Goal: Obtain resource: Obtain resource

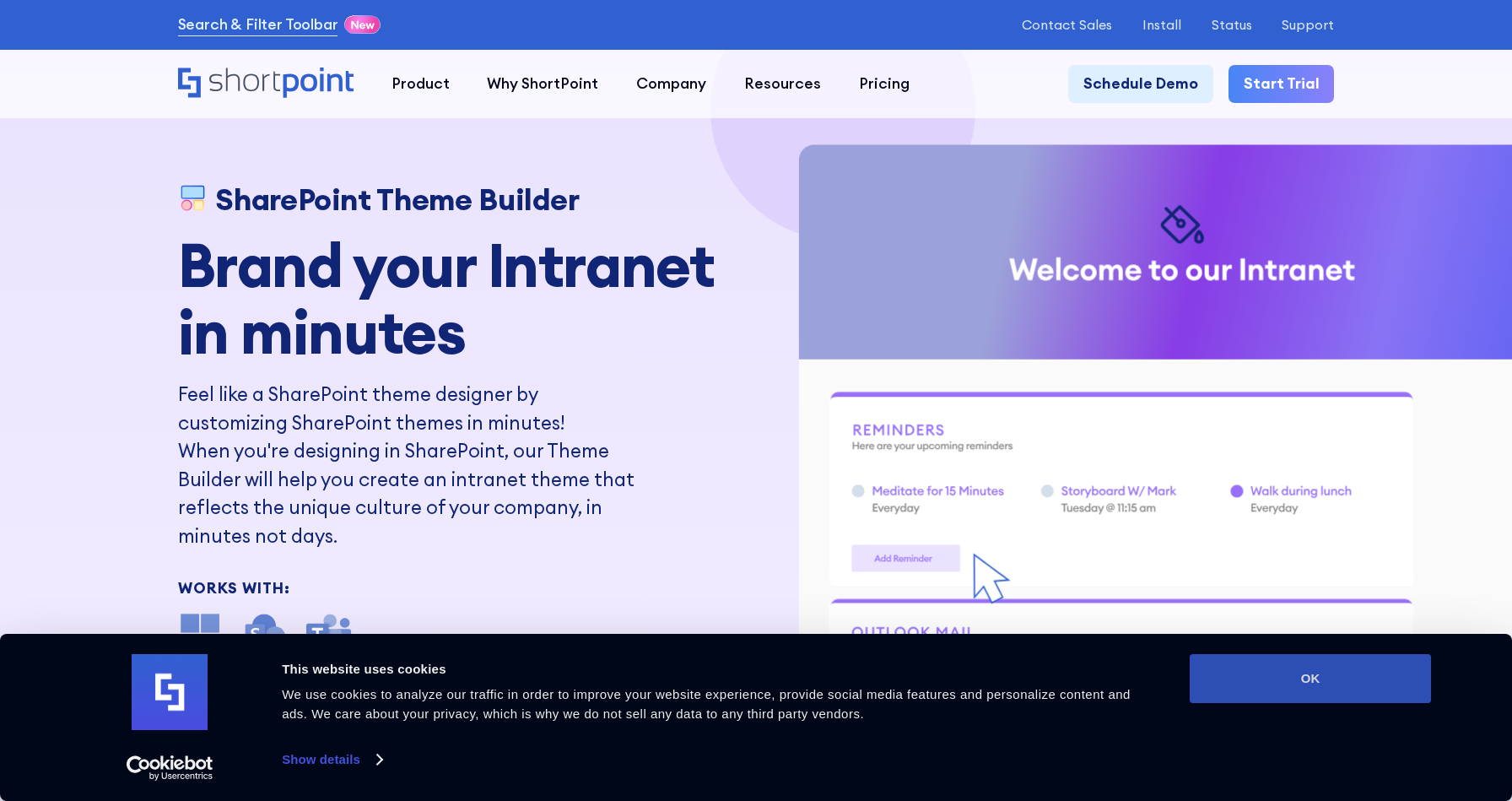
click at [1266, 690] on button "OK" at bounding box center [1310, 678] width 242 height 49
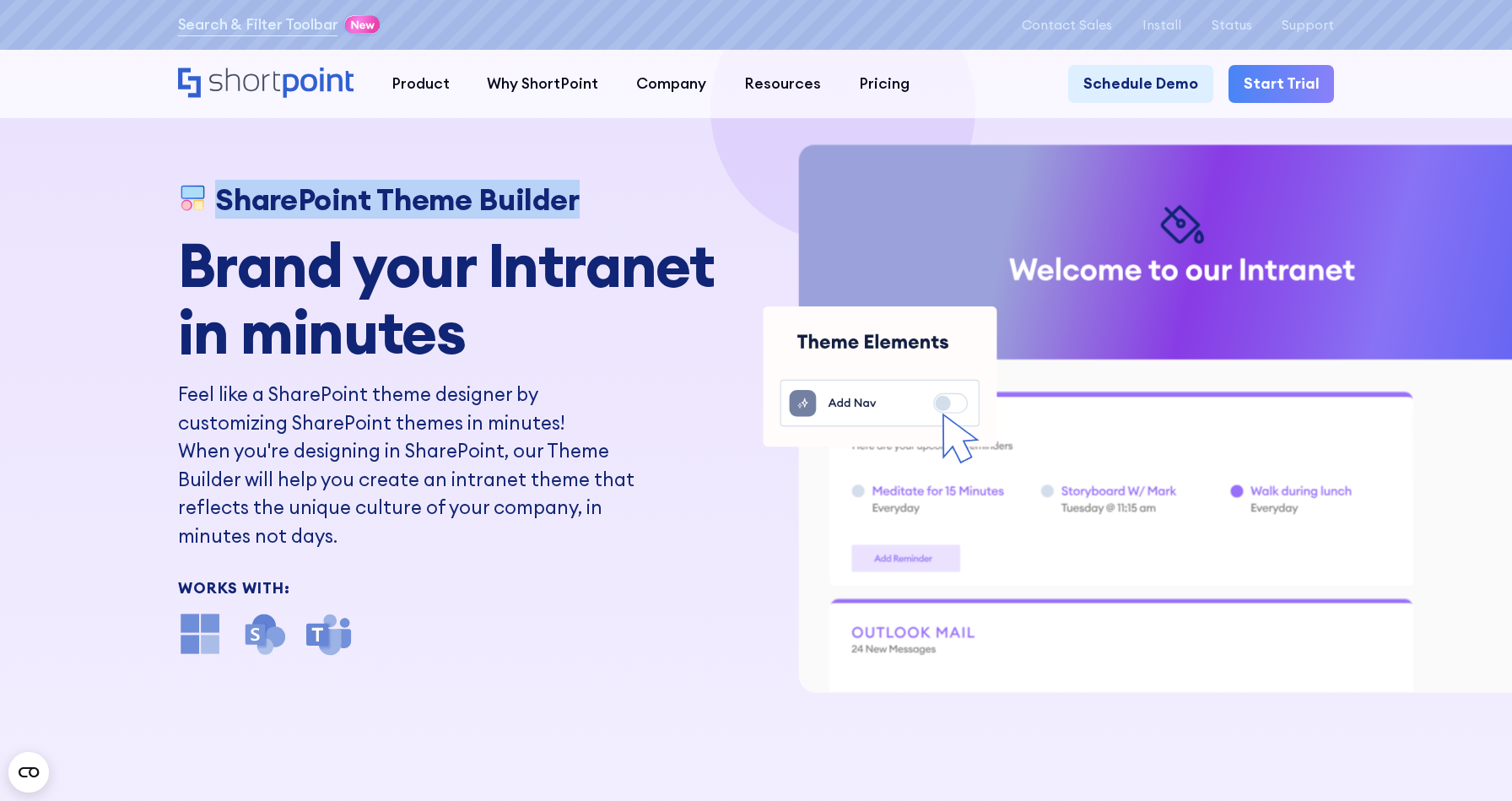
drag, startPoint x: 220, startPoint y: 201, endPoint x: 579, endPoint y: 216, distance: 359.3
click at [579, 216] on div "SharePoint Theme Builder" at bounding box center [461, 200] width 567 height 35
copy h1 "SharePoint Theme Builder"
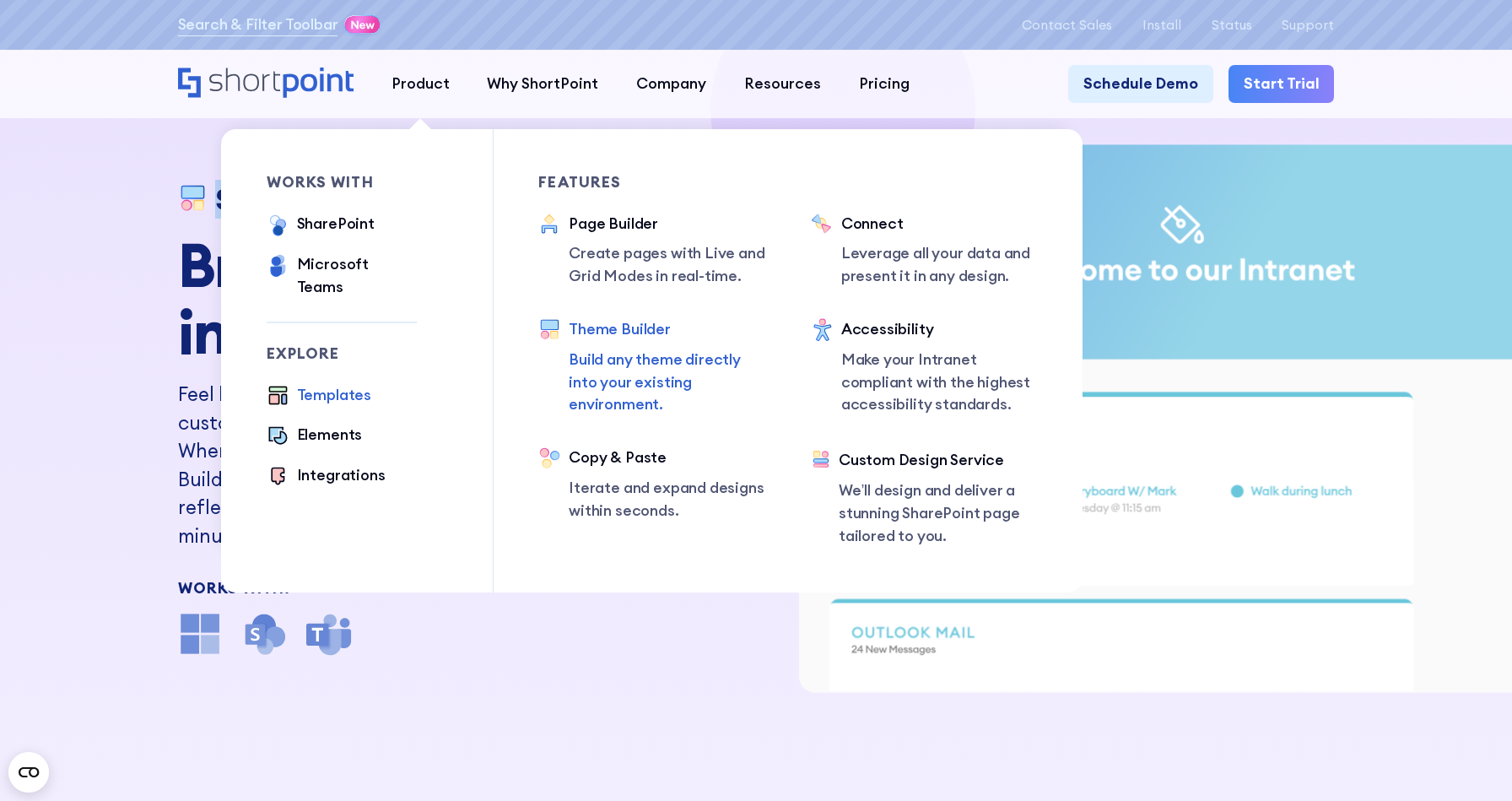
click at [339, 384] on div "Templates" at bounding box center [334, 395] width 74 height 23
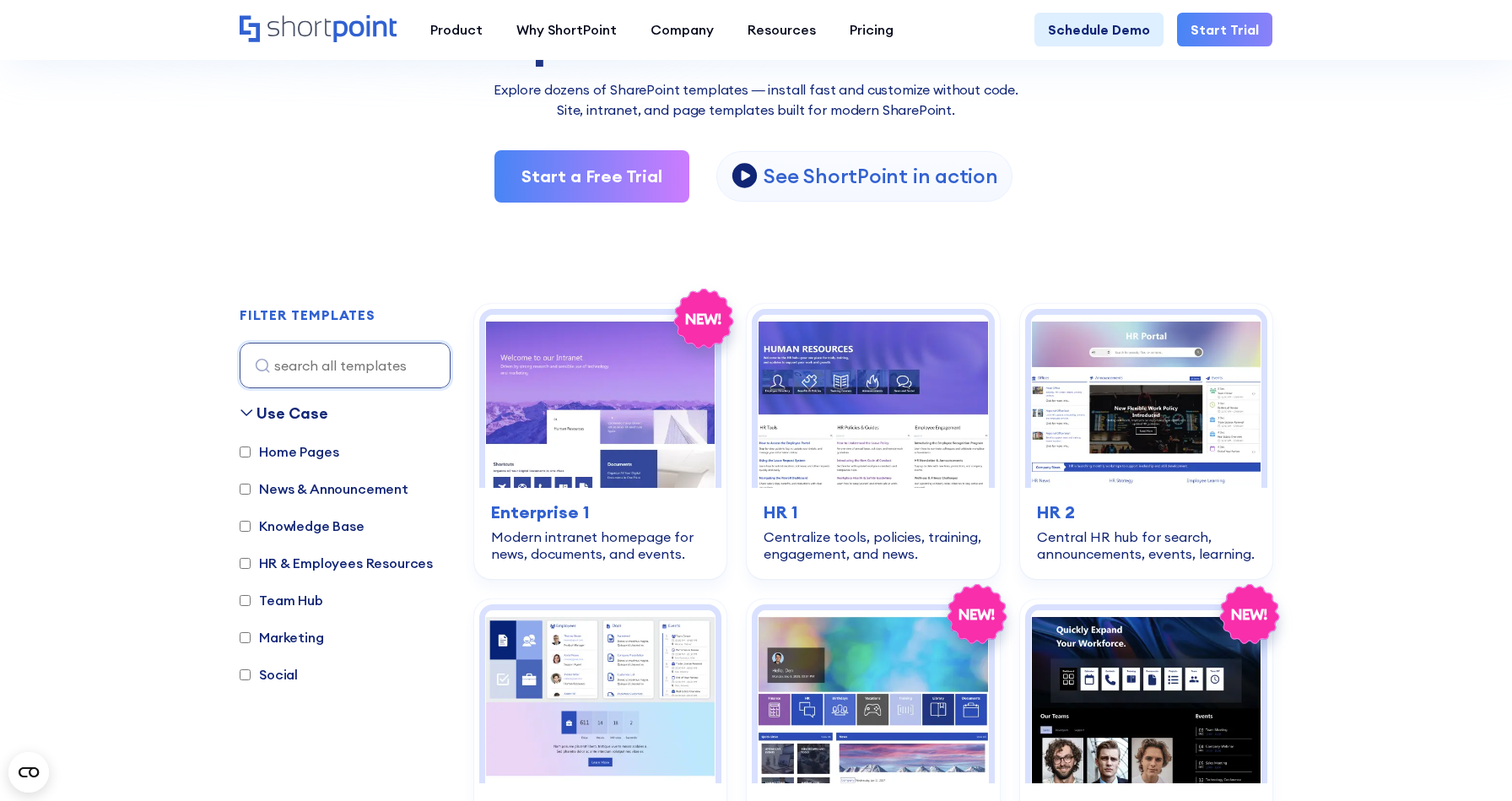
scroll to position [289, 0]
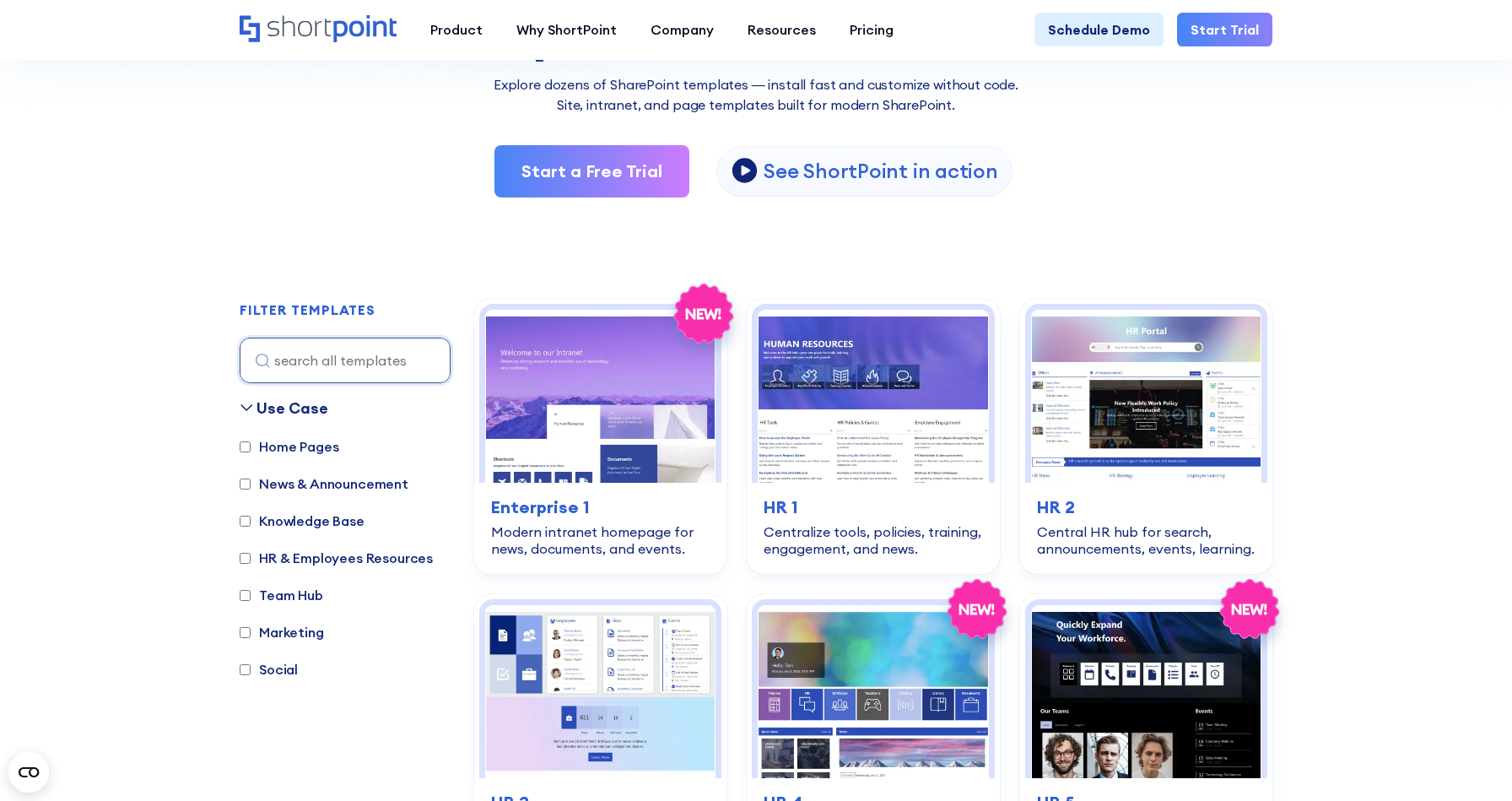
click at [242, 559] on input "HR & Employees Resources" at bounding box center [244, 558] width 10 height 11
checkbox input "true"
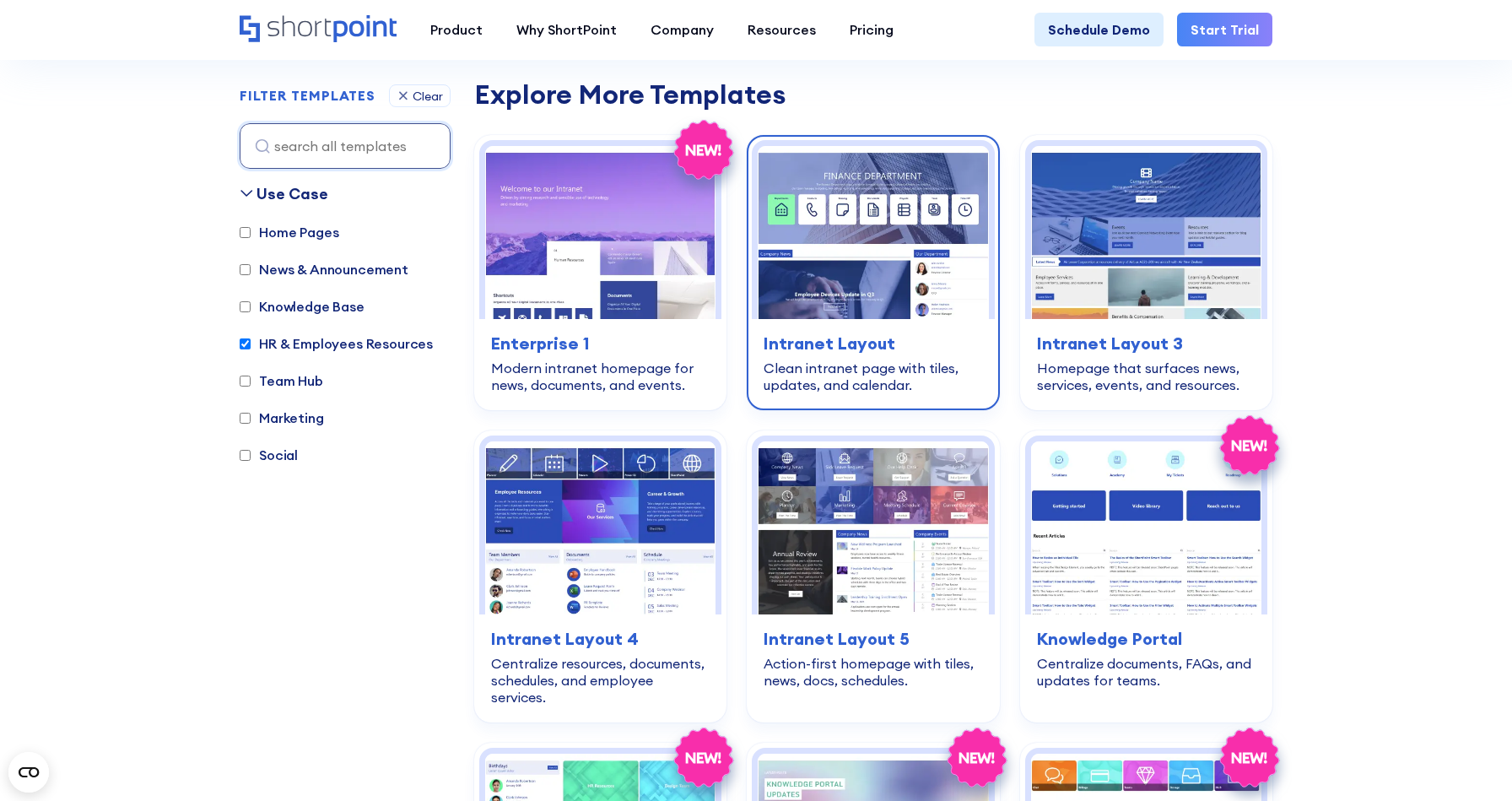
scroll to position [1482, 0]
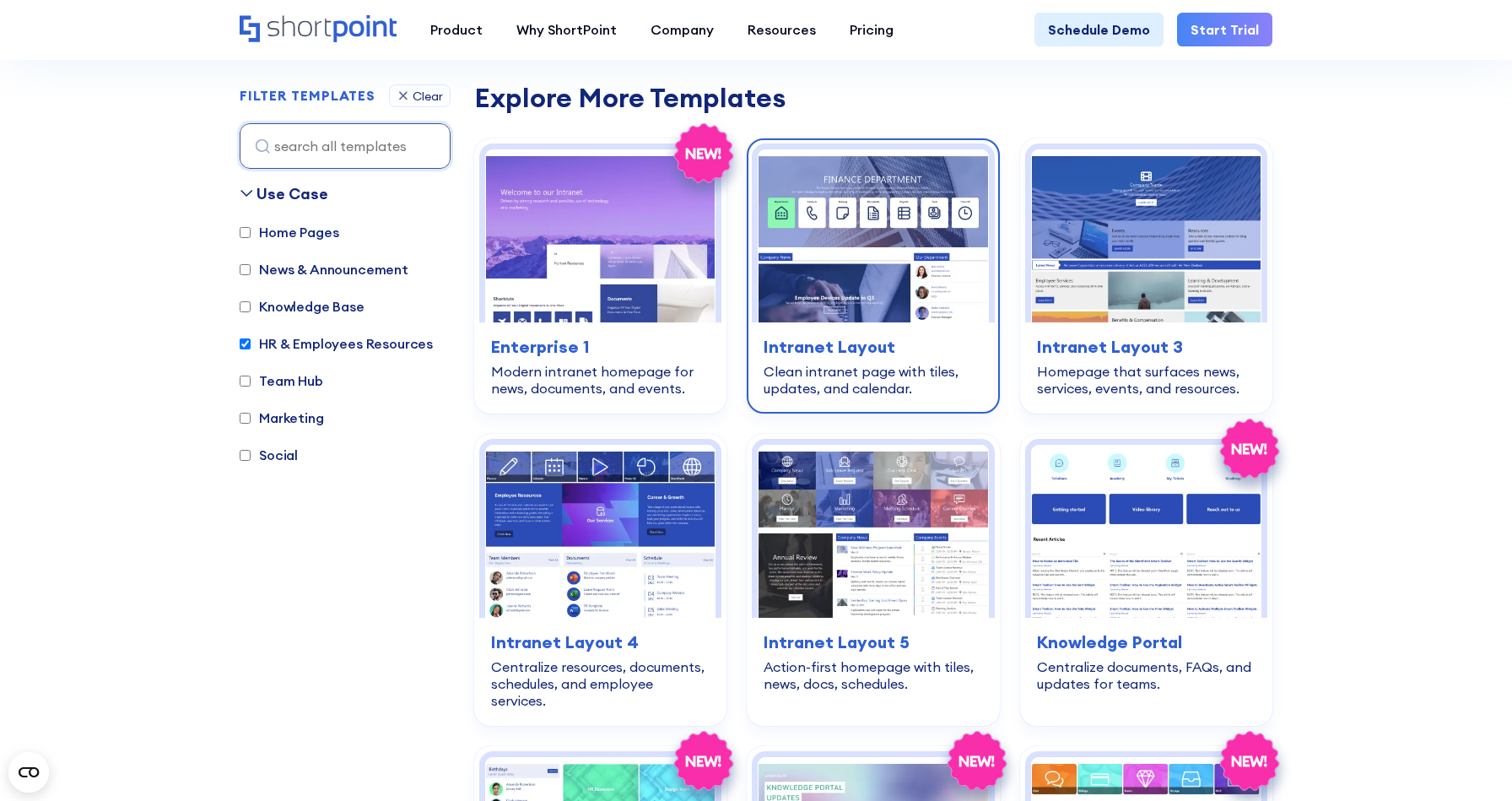
click at [951, 363] on div "Clean intranet page with tiles, updates, and calendar." at bounding box center [872, 379] width 219 height 33
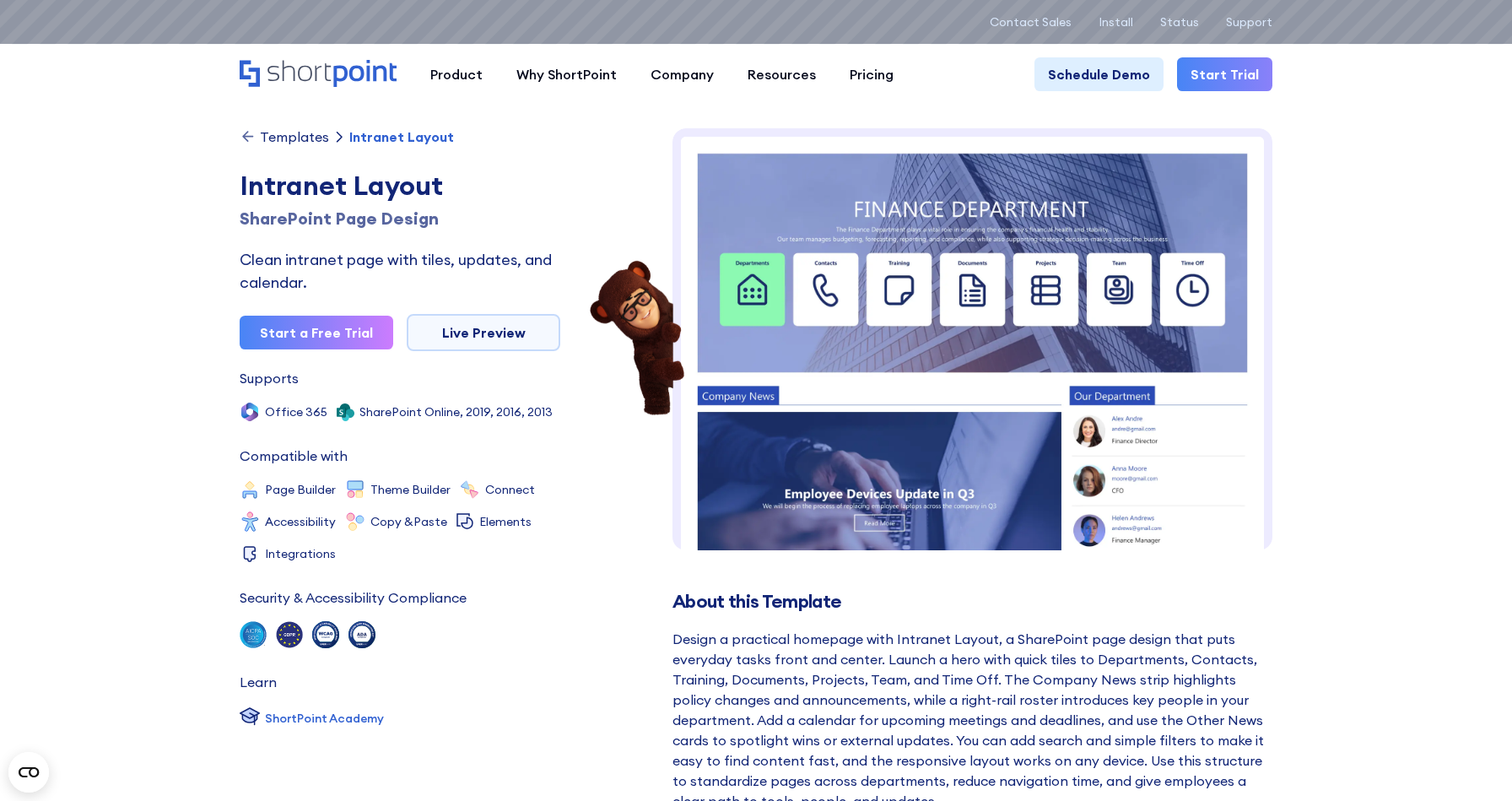
click at [288, 136] on div "Templates" at bounding box center [294, 137] width 69 height 13
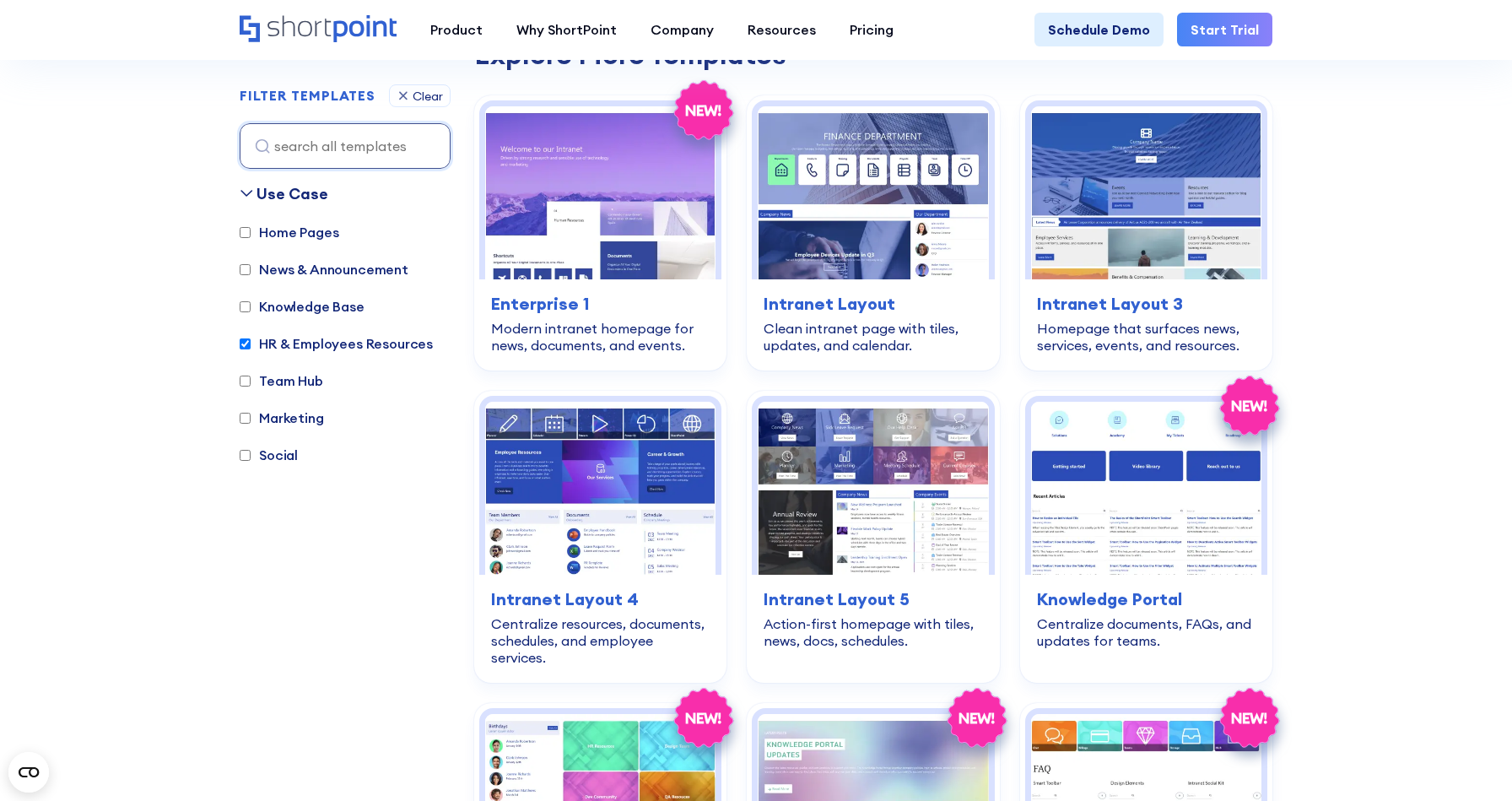
scroll to position [1523, 0]
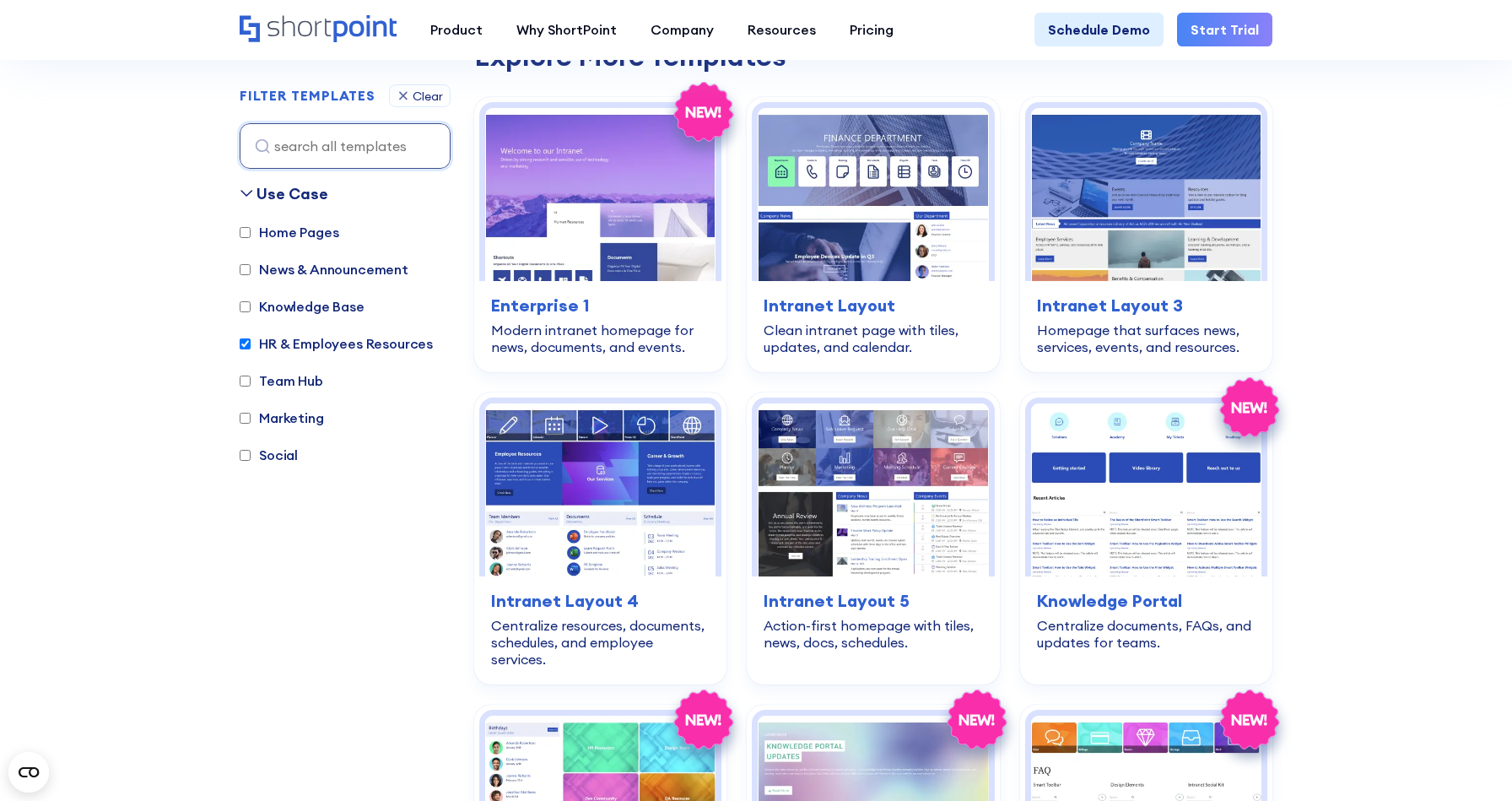
click at [1423, 168] on section "SHAREPOINT TEMPLATES Fully customizable SharePoint templates with ShortPoint Ex…" at bounding box center [756, 197] width 1512 height 3373
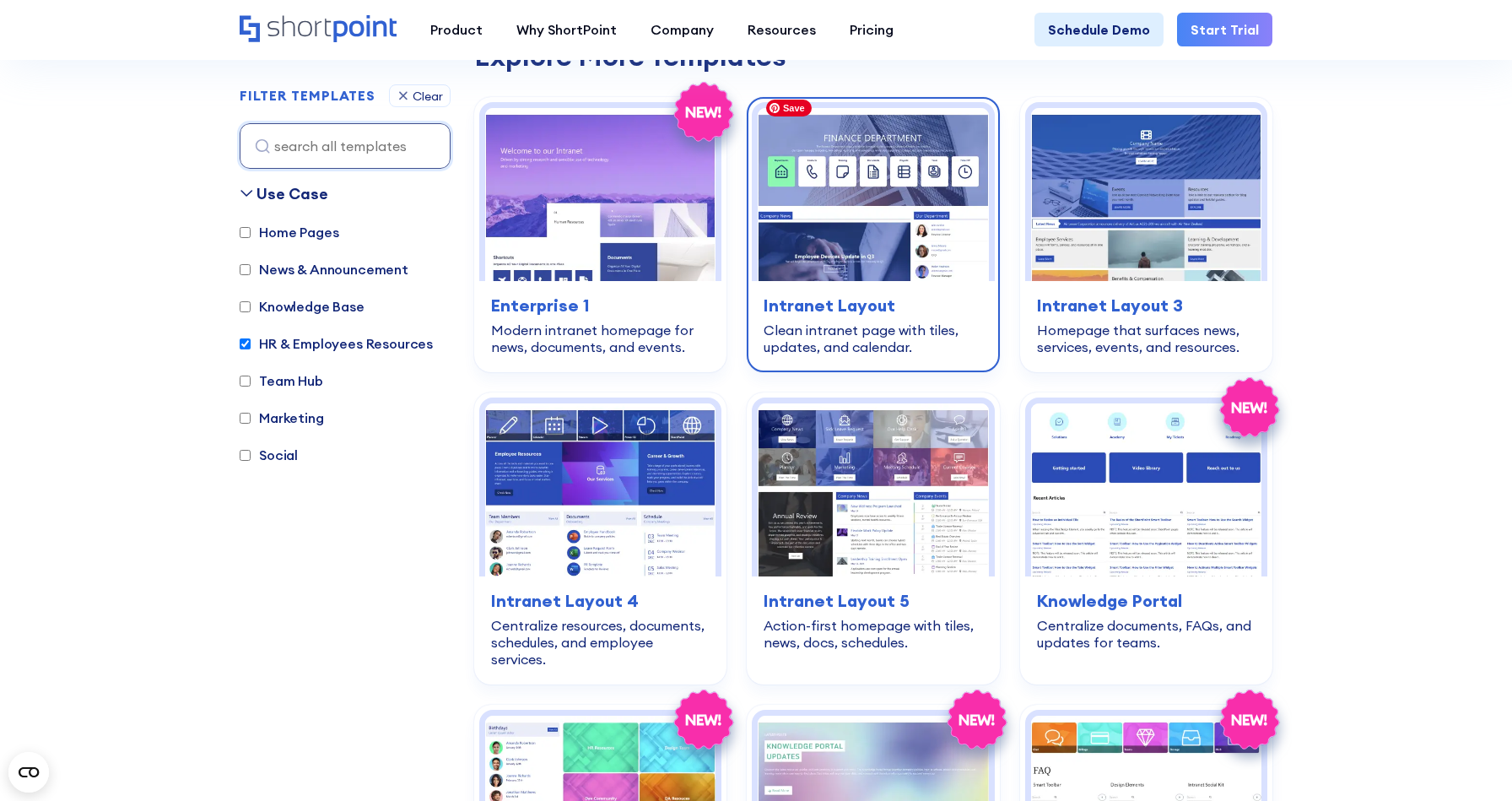
click at [878, 222] on img at bounding box center [872, 194] width 230 height 173
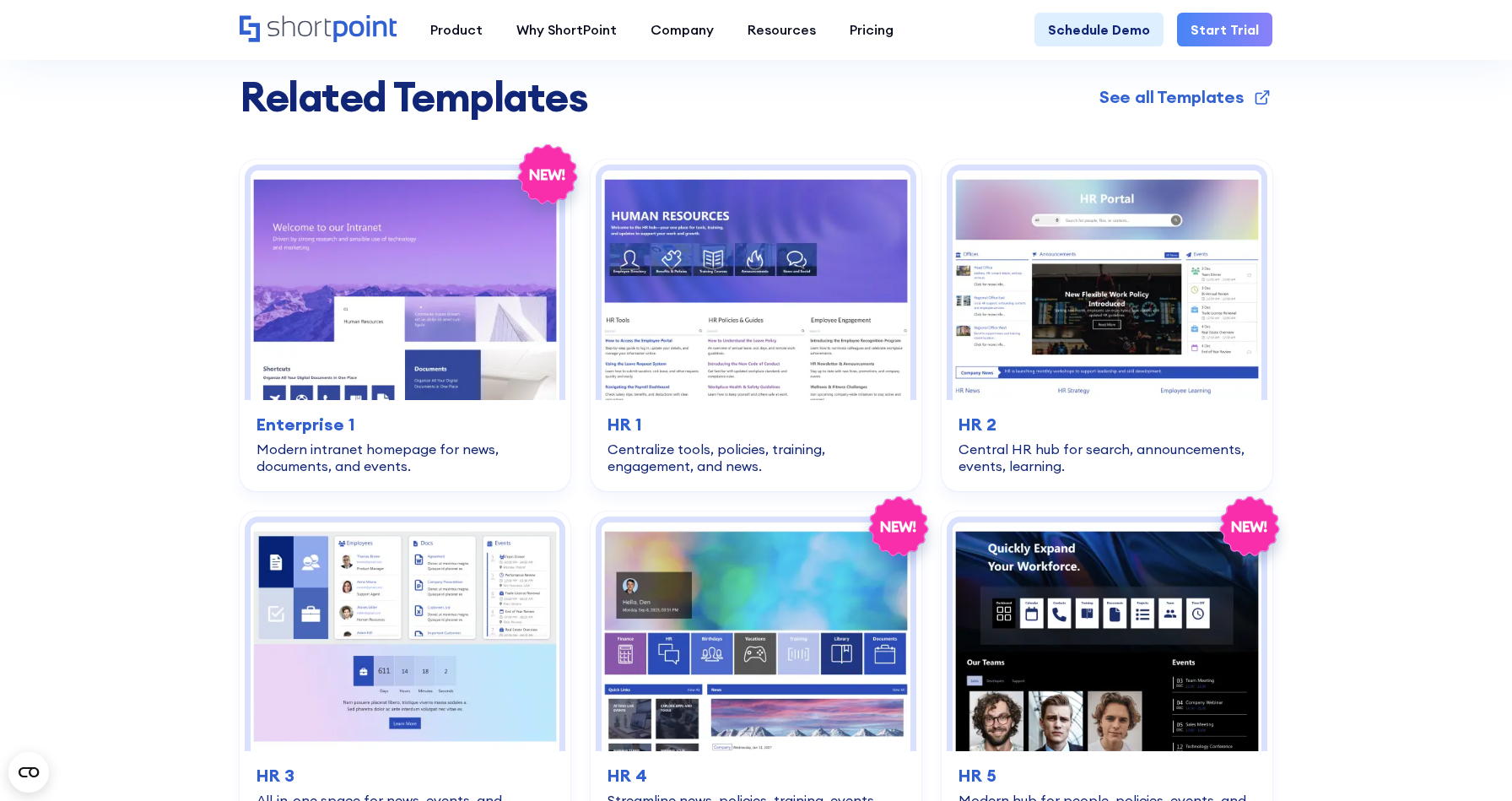
scroll to position [3189, 0]
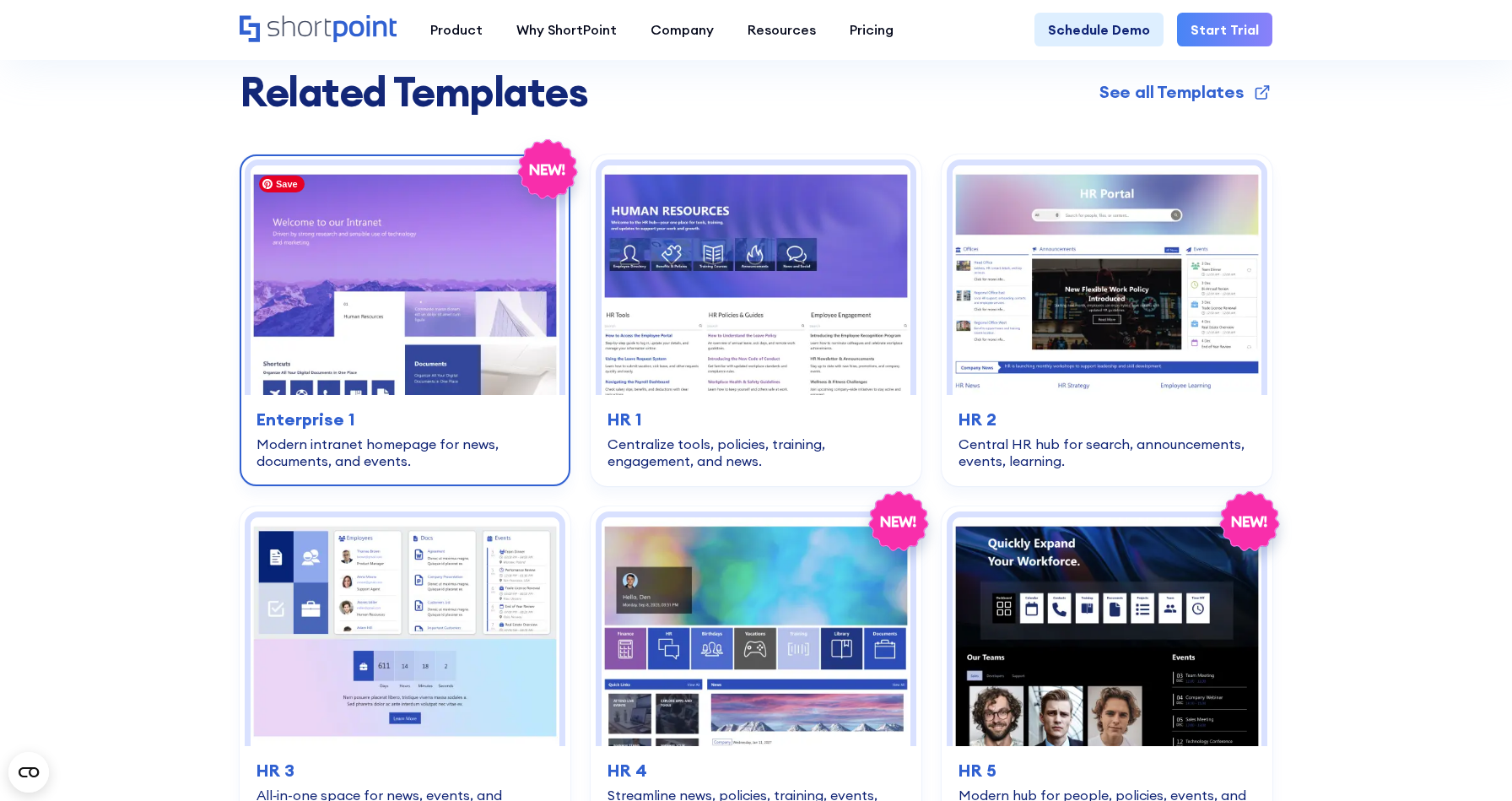
click at [474, 243] on img at bounding box center [404, 280] width 308 height 229
